Goal: Use online tool/utility: Utilize a website feature to perform a specific function

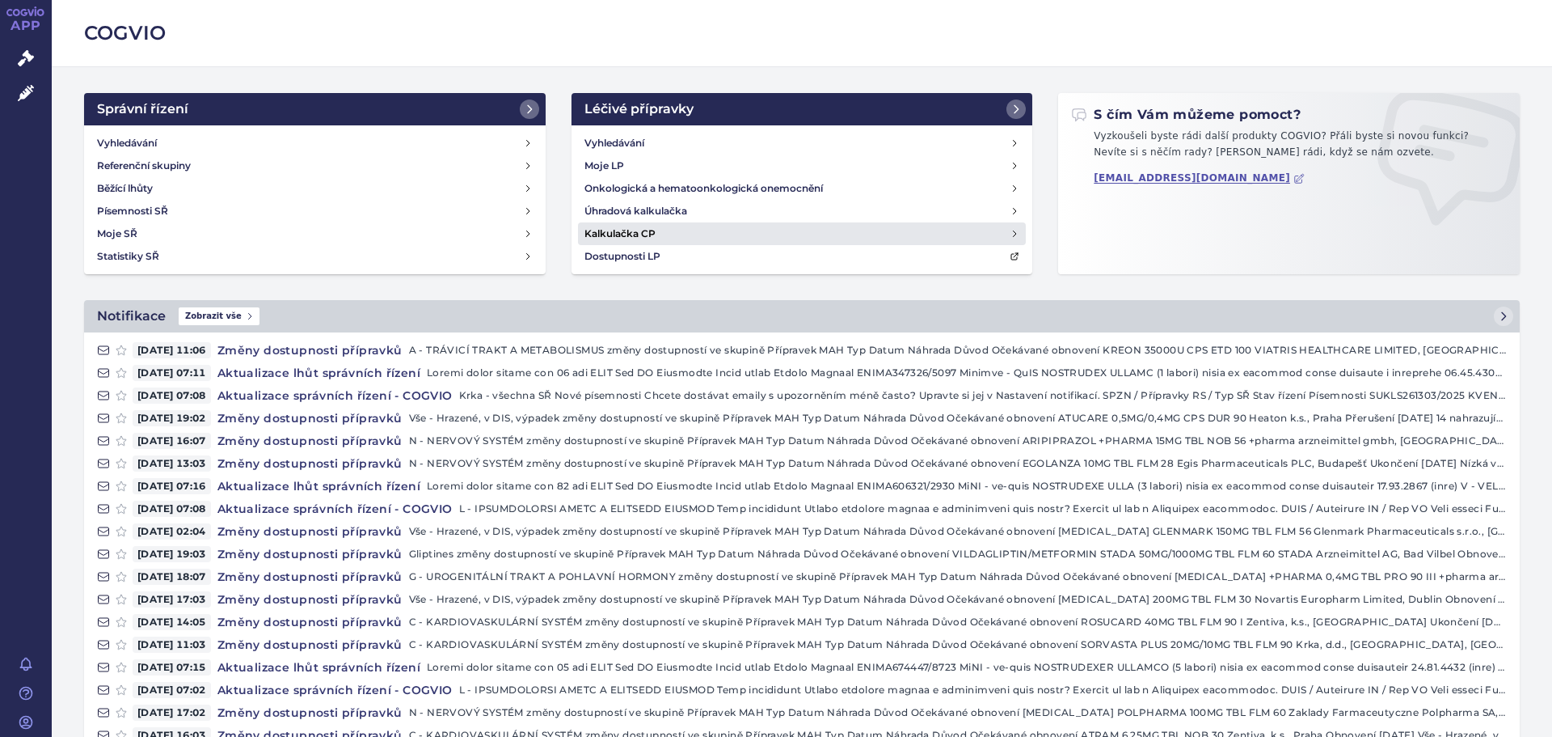
click at [658, 231] on link "Kalkulačka CP" at bounding box center [802, 233] width 449 height 23
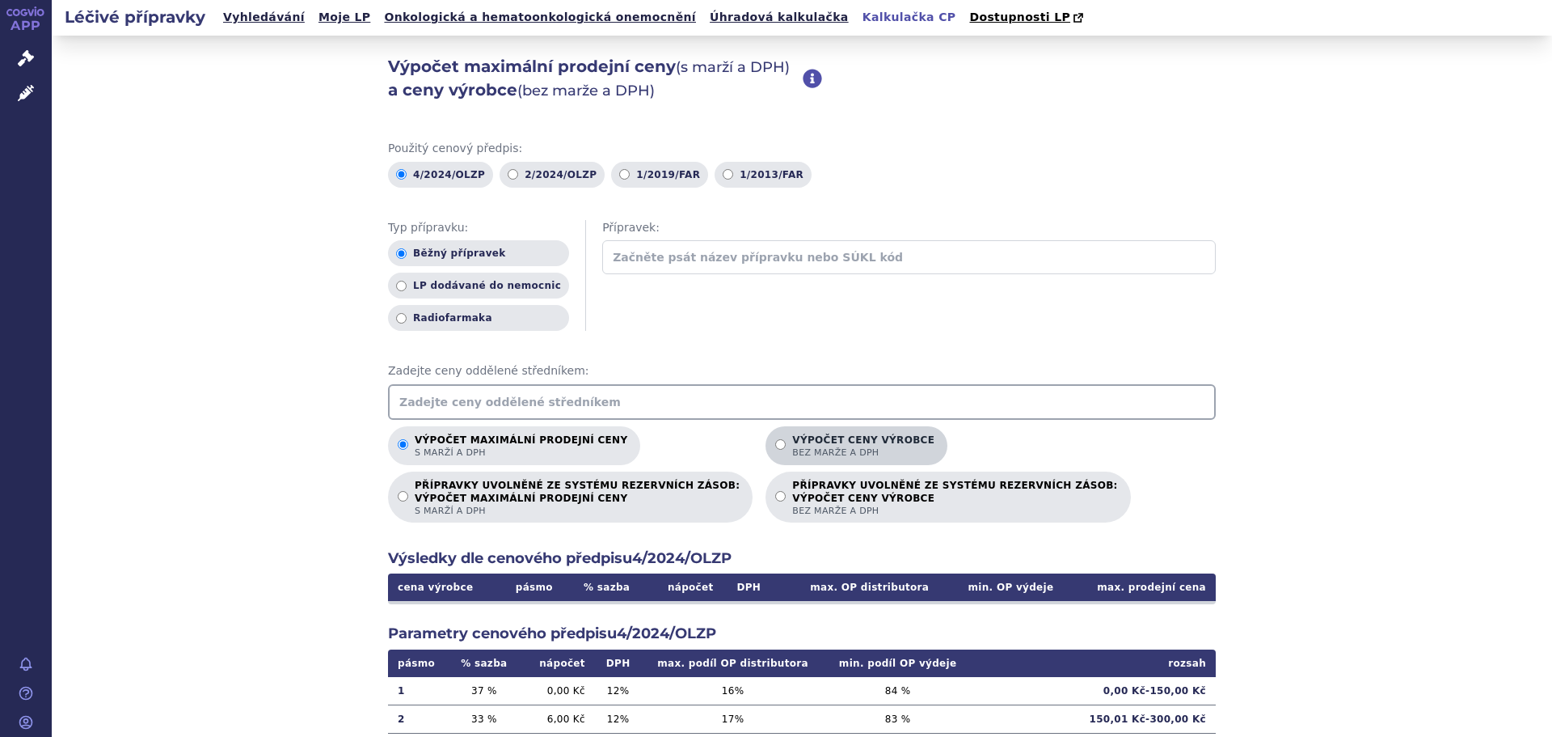
click at [792, 447] on span "bez marže a DPH" at bounding box center [863, 452] width 142 height 12
click at [775, 447] on input "Výpočet ceny výrobce bez marže a DPH" at bounding box center [780, 444] width 11 height 11
radio input "true"
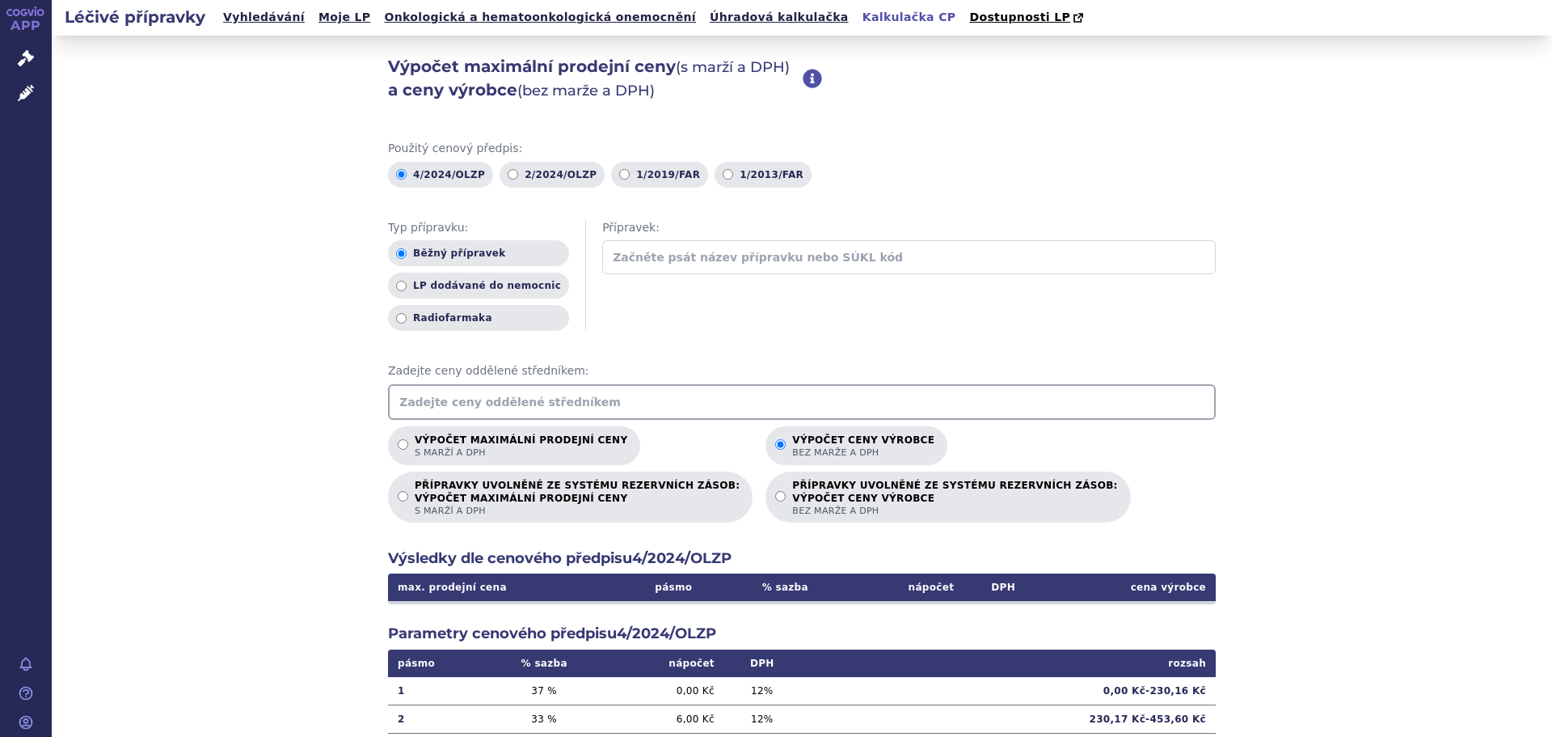
click at [770, 401] on input "text" at bounding box center [802, 402] width 828 height 36
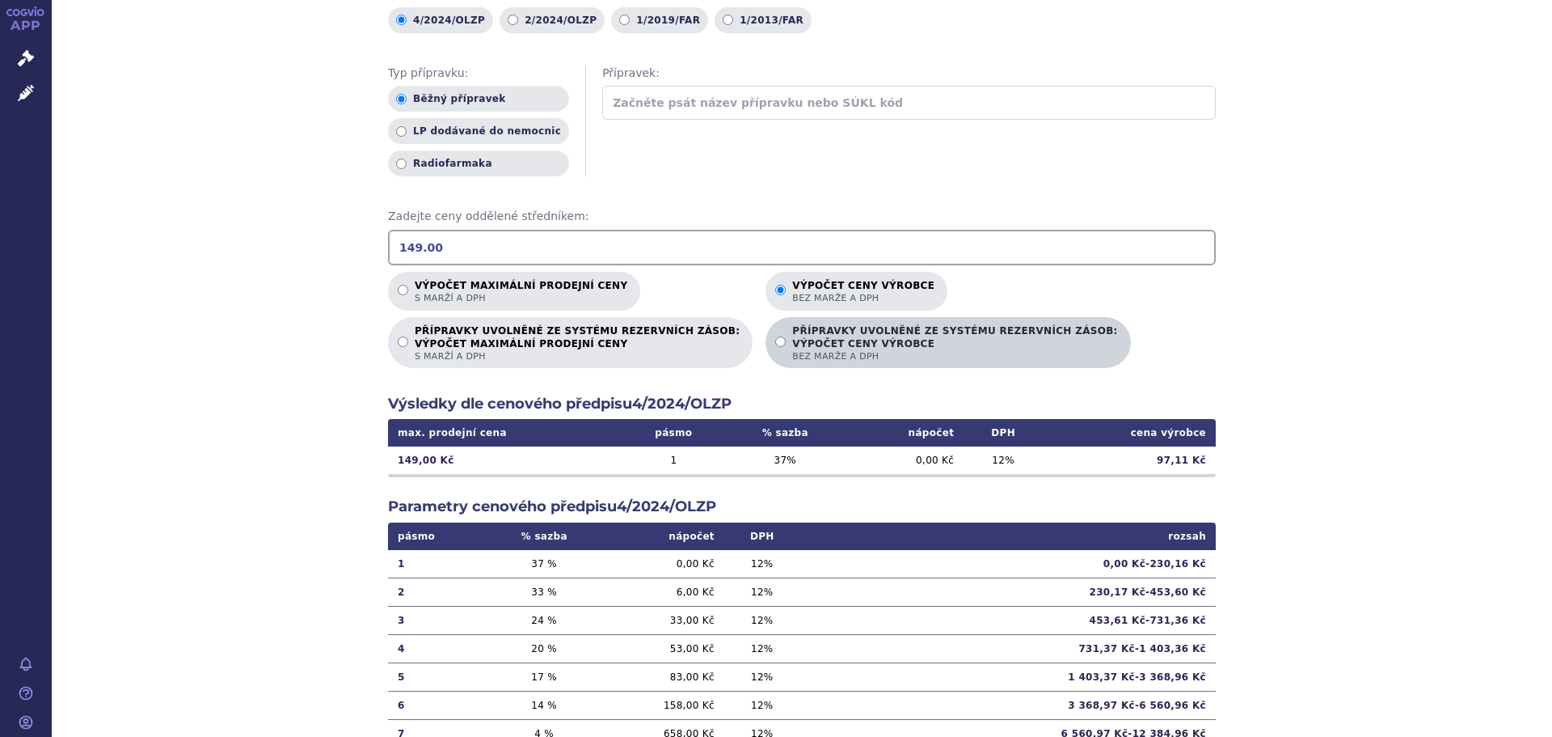
scroll to position [162, 0]
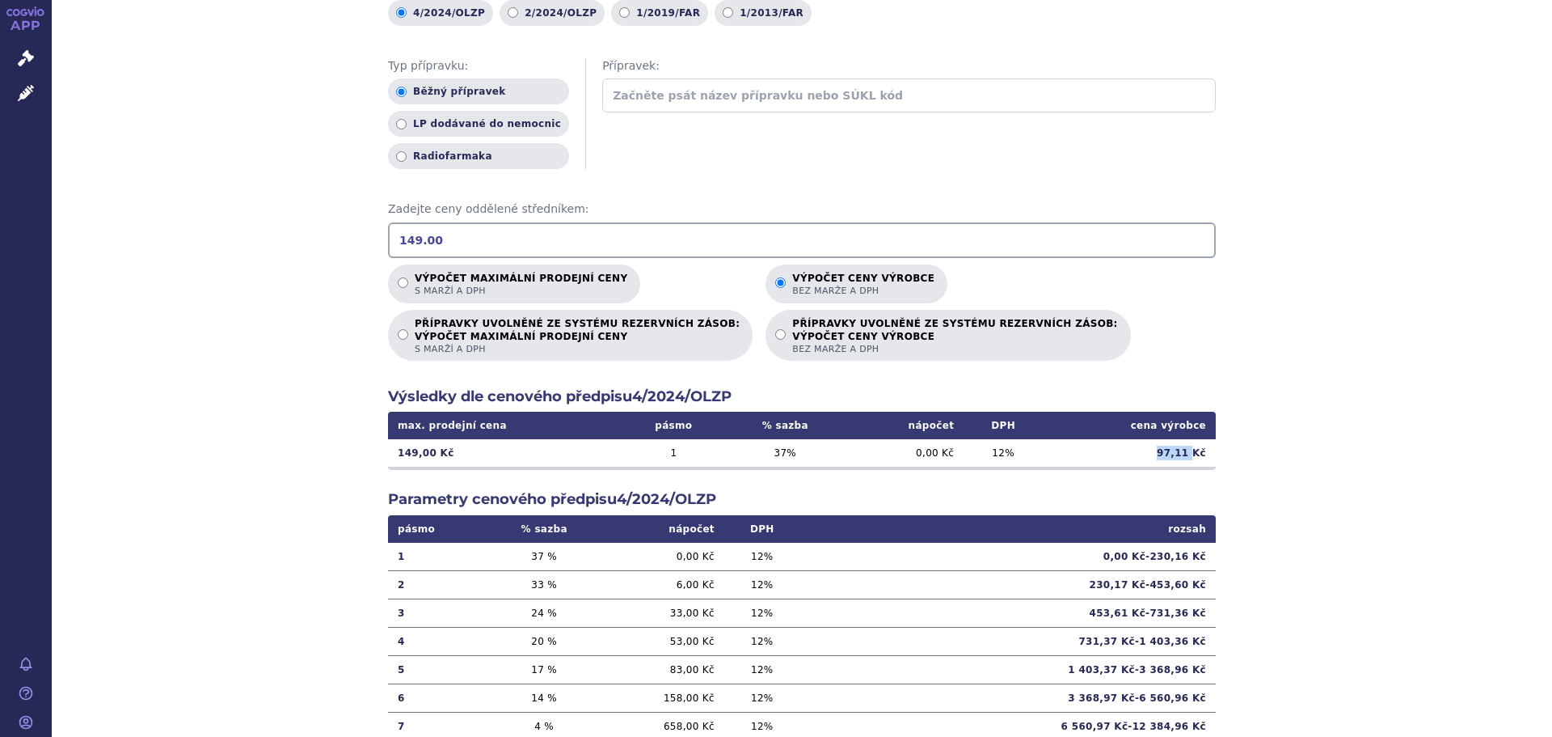
drag, startPoint x: 1157, startPoint y: 454, endPoint x: 1188, endPoint y: 455, distance: 31.6
click at [1188, 455] on td "97,11 Kč" at bounding box center [1129, 452] width 173 height 27
copy td "97,11"
drag, startPoint x: 540, startPoint y: 239, endPoint x: 298, endPoint y: 240, distance: 242.5
click at [298, 240] on div "Výpočet maximální prodejní ceny (s marží a DPH) a ceny výrobce (bez marže a DPH…" at bounding box center [802, 345] width 1501 height 943
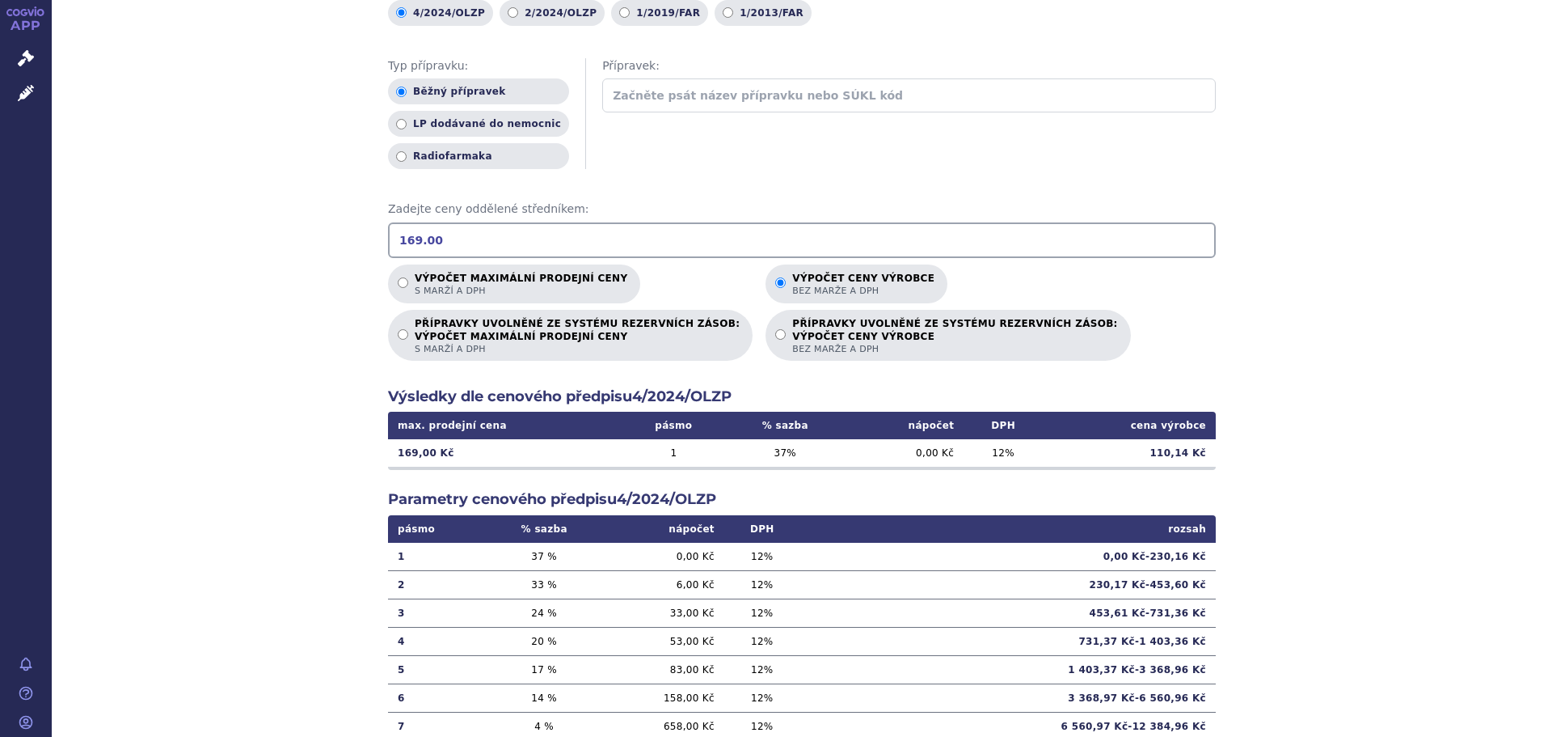
type input "169.00"
drag, startPoint x: 1150, startPoint y: 454, endPoint x: 1160, endPoint y: 454, distance: 10.5
click at [1160, 454] on td "110,14 Kč" at bounding box center [1129, 452] width 173 height 27
